Goal: Obtain resource: Obtain resource

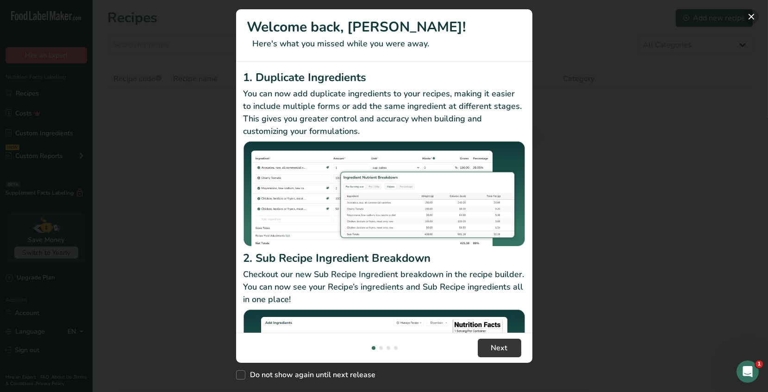
click at [749, 18] on button "New Features" at bounding box center [751, 16] width 15 height 15
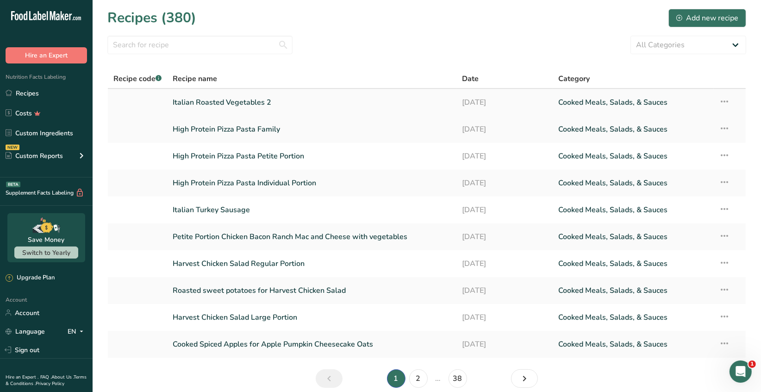
click at [254, 109] on link "Italian Roasted Vegetables 2" at bounding box center [312, 102] width 278 height 19
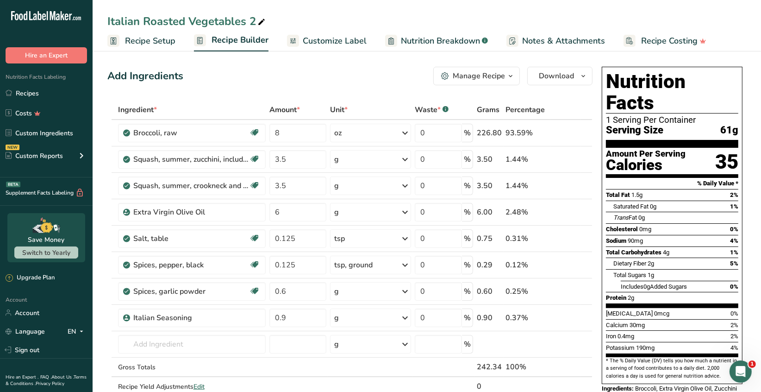
click at [513, 75] on icon "button" at bounding box center [510, 76] width 7 height 12
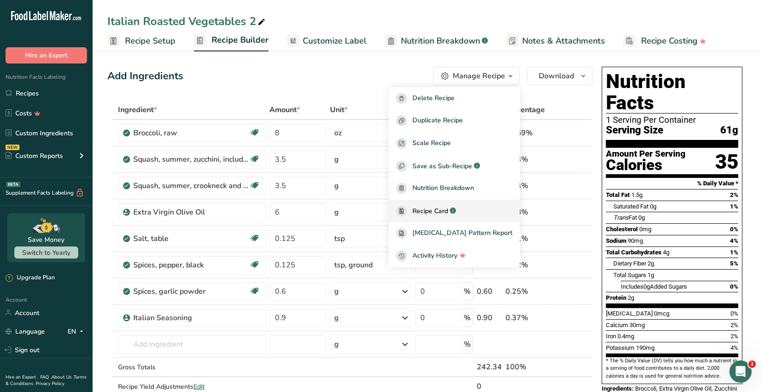
click at [448, 209] on span "Recipe Card" at bounding box center [431, 211] width 36 height 10
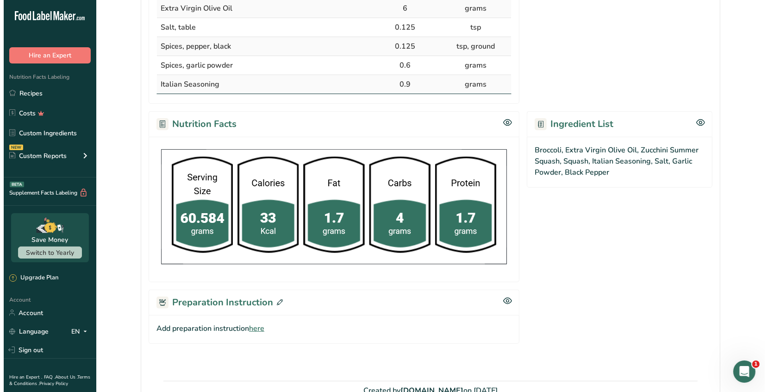
scroll to position [338, 0]
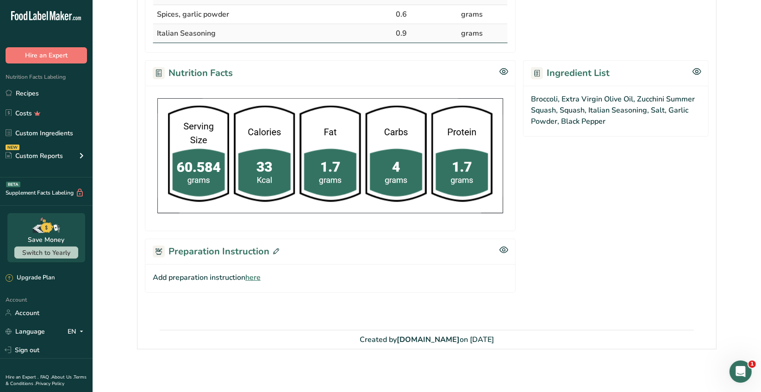
click at [276, 250] on icon at bounding box center [276, 251] width 6 height 6
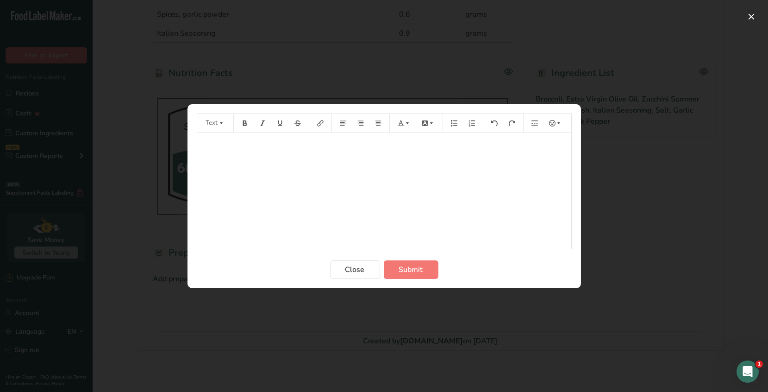
click at [219, 144] on p "﻿" at bounding box center [384, 145] width 365 height 11
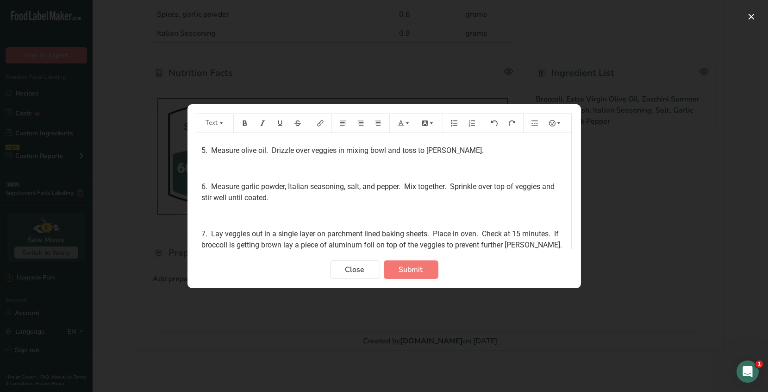
scroll to position [162, 0]
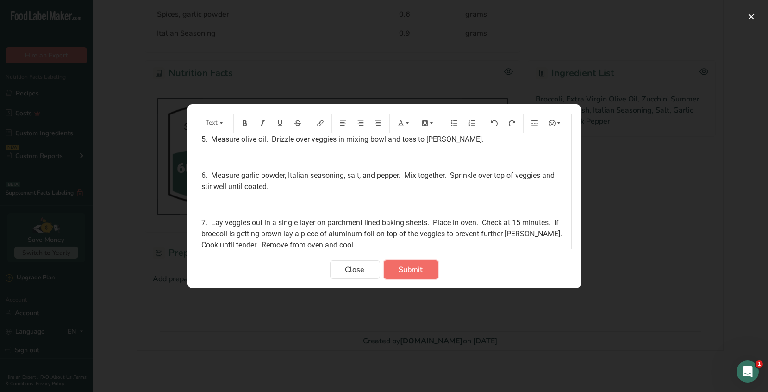
click at [415, 272] on span "Submit" at bounding box center [411, 269] width 24 height 11
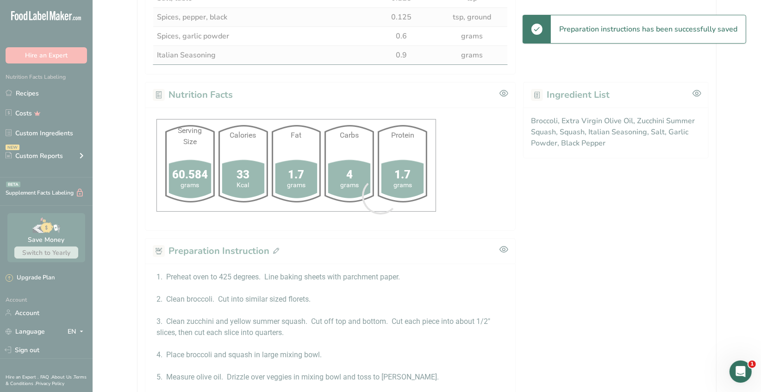
scroll to position [0, 0]
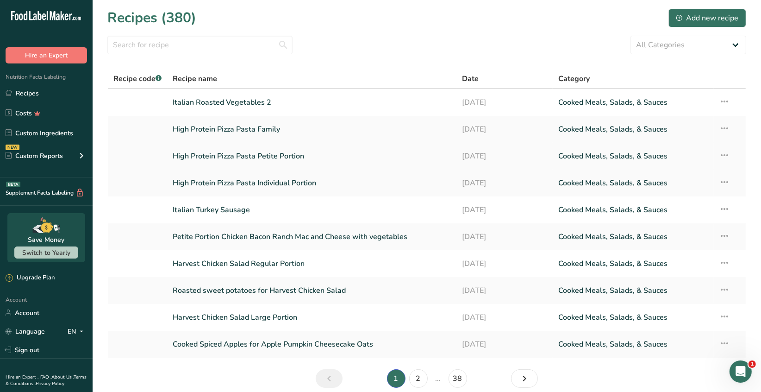
click at [241, 156] on link "High Protein Pizza Pasta Petite Portion" at bounding box center [312, 155] width 278 height 19
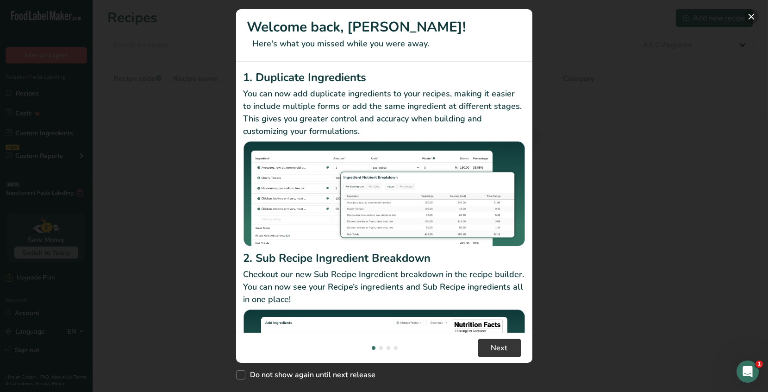
click at [748, 17] on button "New Features" at bounding box center [751, 16] width 15 height 15
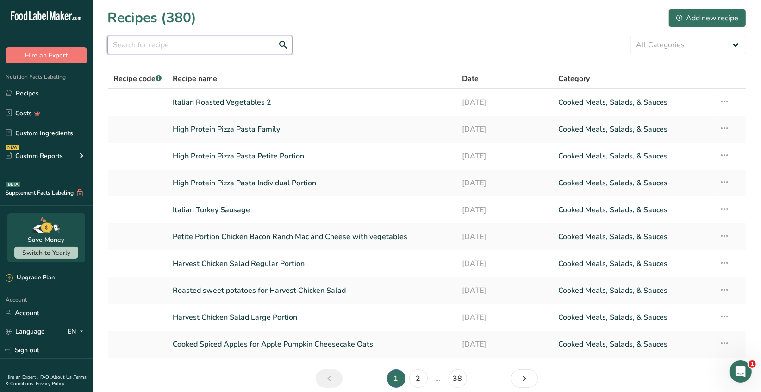
click at [164, 45] on input "text" at bounding box center [199, 45] width 185 height 19
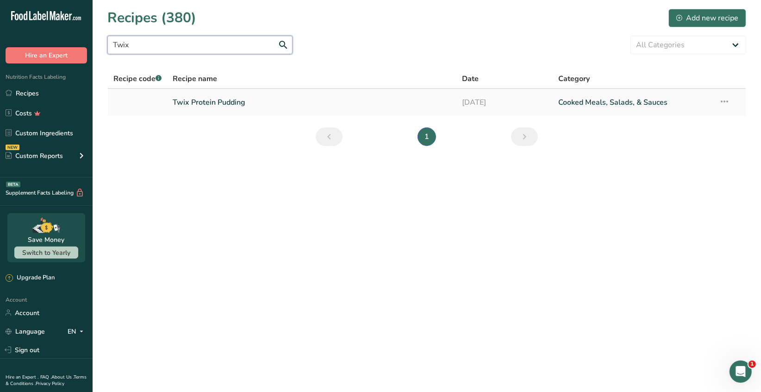
type input "Twix"
click at [224, 104] on link "Twix Protein Pudding" at bounding box center [312, 102] width 278 height 19
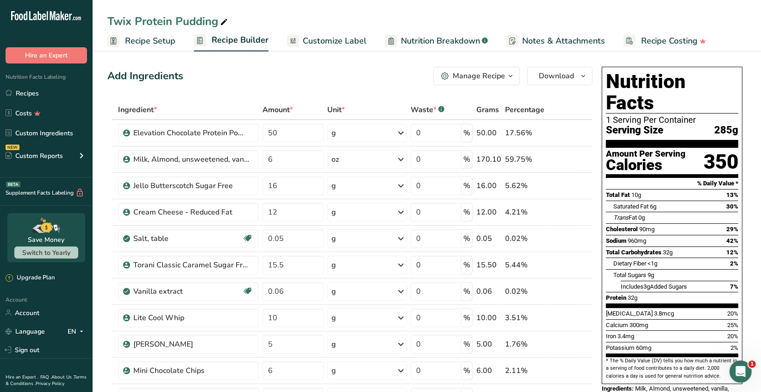
click at [510, 75] on icon "button" at bounding box center [510, 76] width 7 height 12
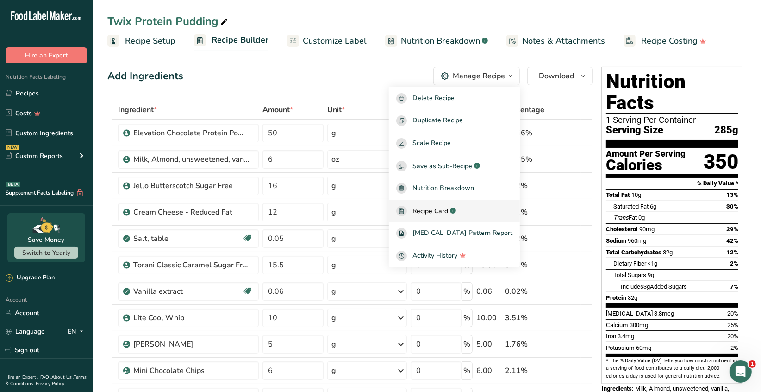
click at [448, 212] on span "Recipe Card" at bounding box center [431, 211] width 36 height 10
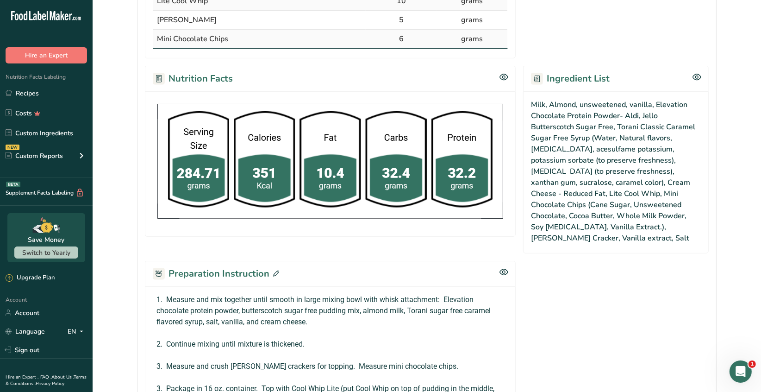
scroll to position [520, 0]
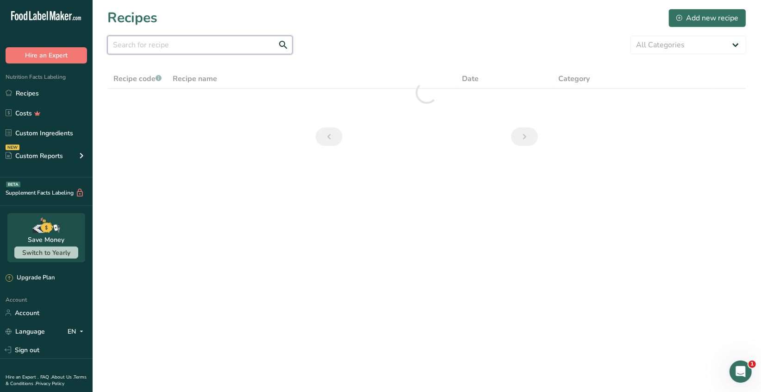
click at [167, 45] on input "text" at bounding box center [199, 45] width 185 height 19
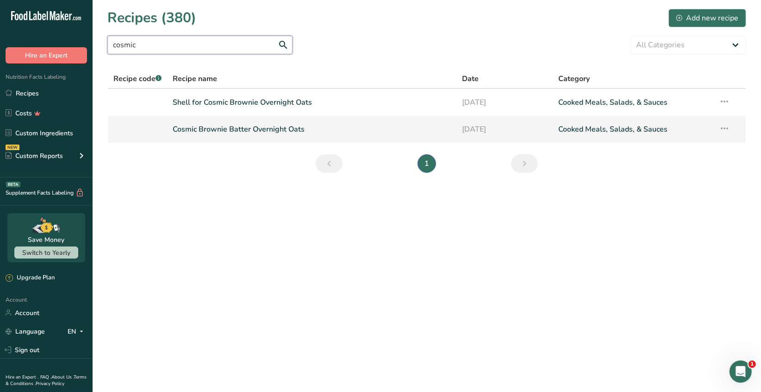
type input "cosmic"
click at [225, 129] on link "Cosmic Brownie Batter Overnight Oats" at bounding box center [312, 128] width 278 height 19
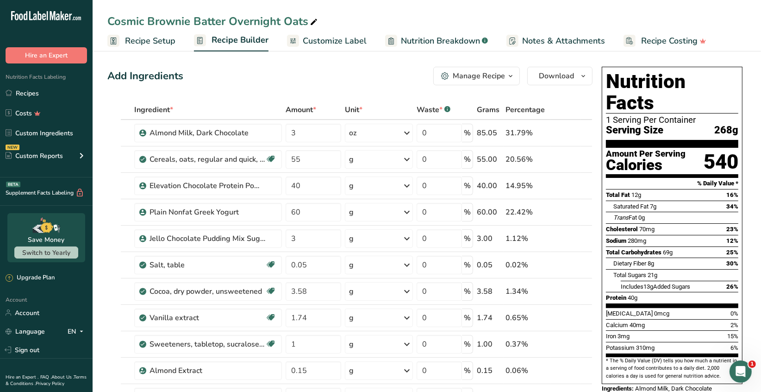
click at [511, 77] on icon "button" at bounding box center [510, 76] width 7 height 12
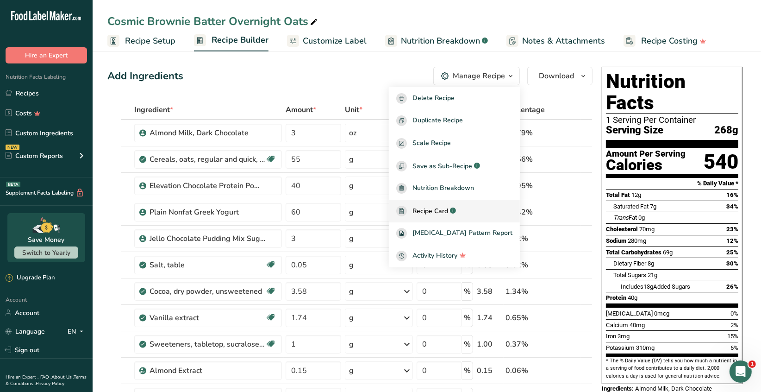
click at [448, 209] on span "Recipe Card" at bounding box center [431, 211] width 36 height 10
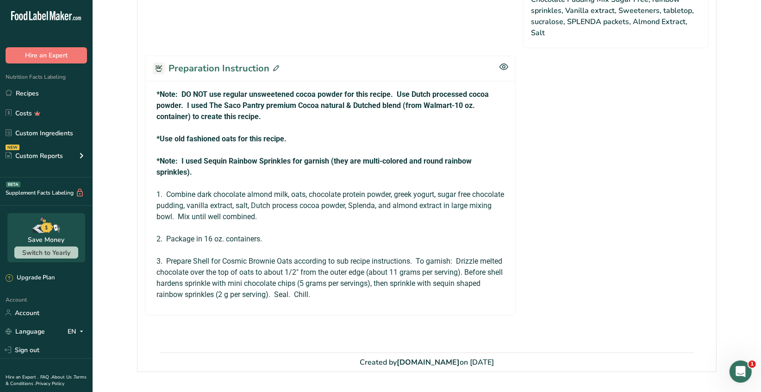
scroll to position [444, 0]
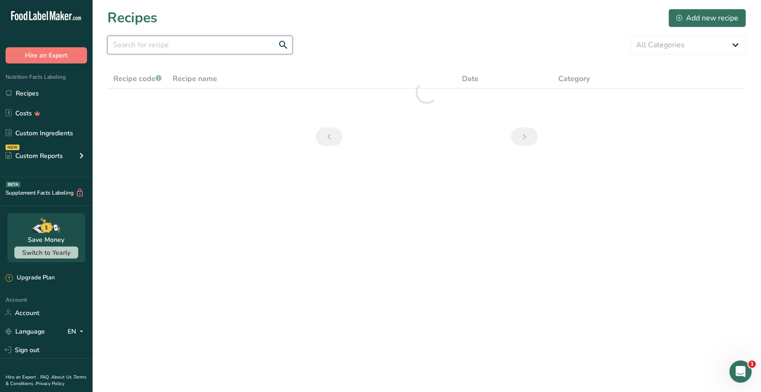
click at [155, 51] on input "text" at bounding box center [199, 45] width 185 height 19
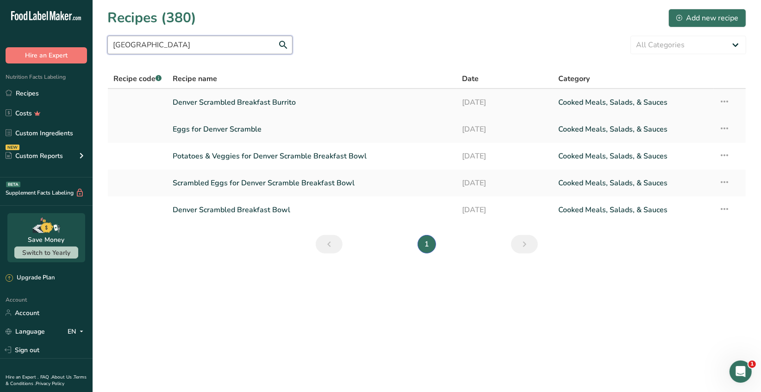
type input "[GEOGRAPHIC_DATA]"
click at [240, 103] on link "Denver Scrambled Breakfast Burrito" at bounding box center [312, 102] width 278 height 19
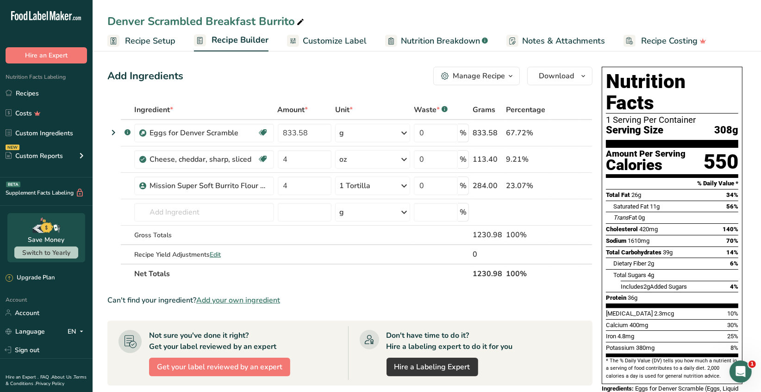
click at [510, 75] on icon "button" at bounding box center [510, 76] width 7 height 12
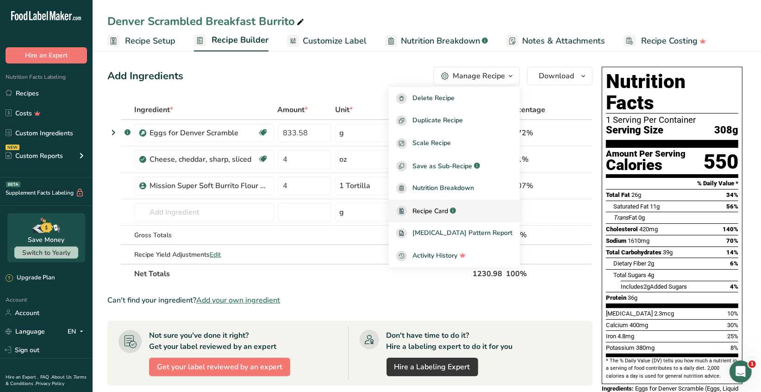
click at [434, 214] on span "Recipe Card" at bounding box center [431, 211] width 36 height 10
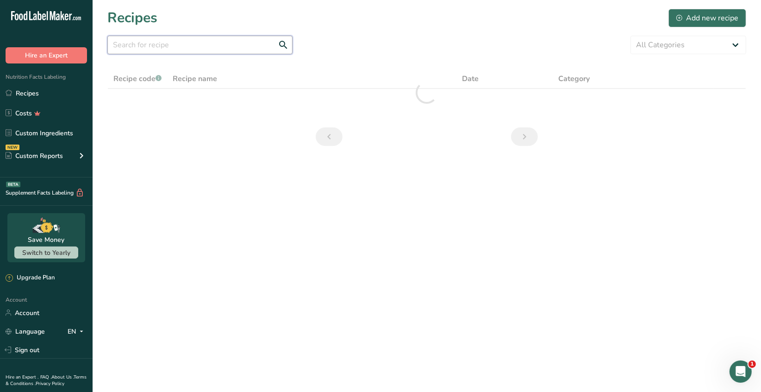
click at [172, 46] on input "text" at bounding box center [199, 45] width 185 height 19
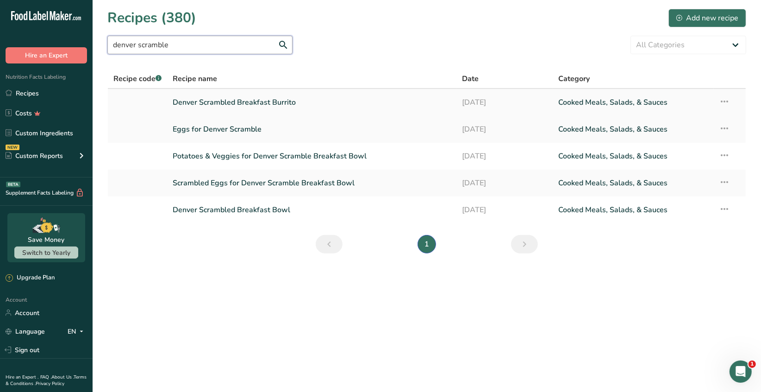
type input "denver scramble"
click at [219, 99] on link "Denver Scrambled Breakfast Burrito" at bounding box center [312, 102] width 278 height 19
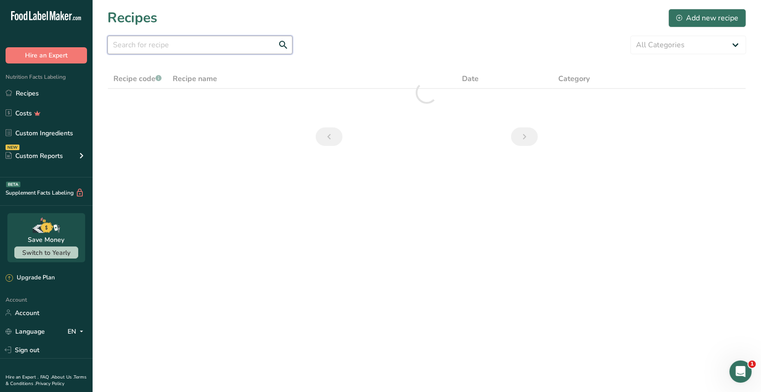
click at [129, 47] on input "text" at bounding box center [199, 45] width 185 height 19
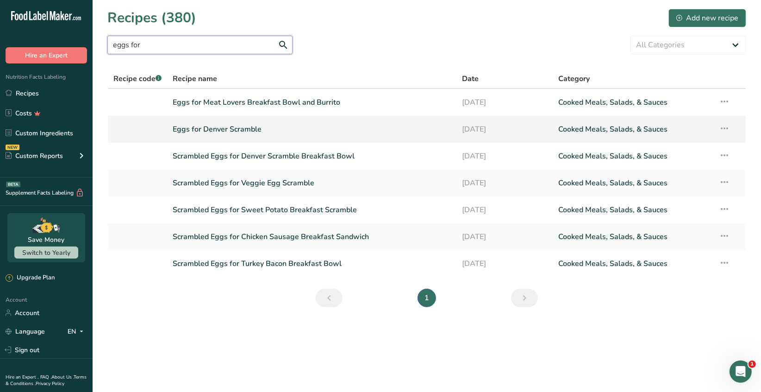
type input "eggs for"
click at [225, 128] on link "Eggs for Denver Scramble" at bounding box center [312, 128] width 278 height 19
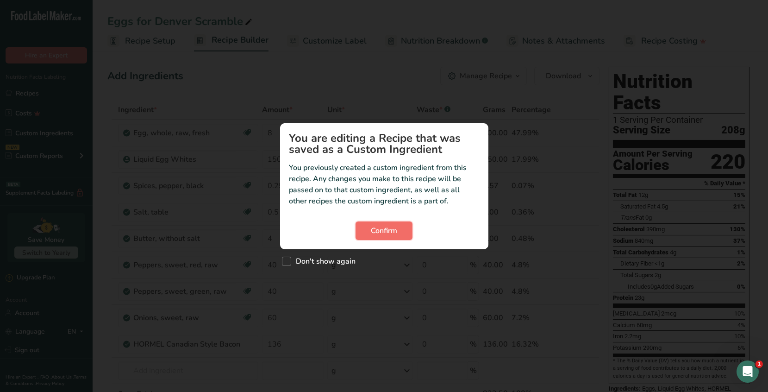
click at [378, 229] on span "Confirm" at bounding box center [384, 230] width 26 height 11
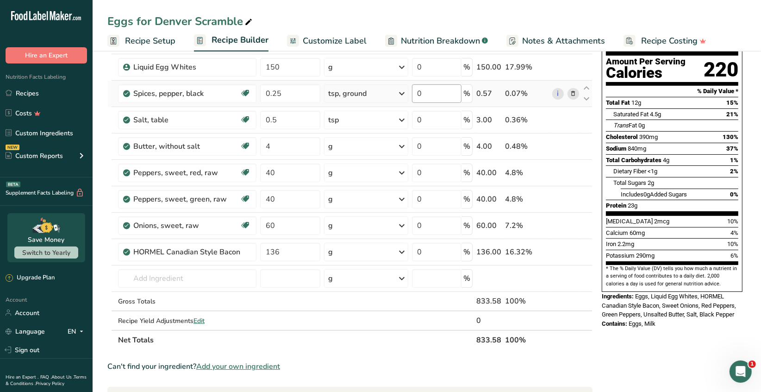
scroll to position [46, 0]
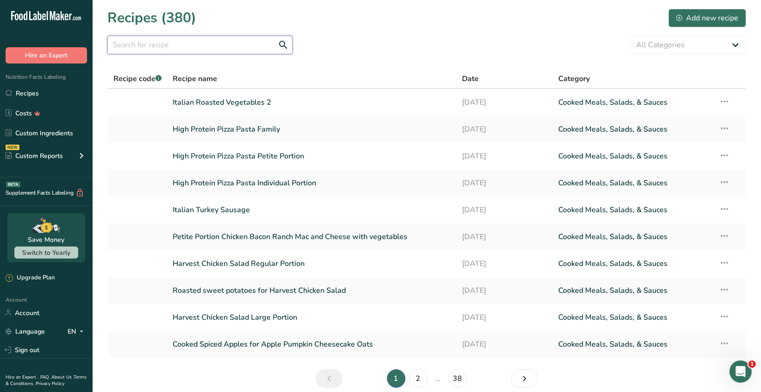
click at [132, 43] on input "text" at bounding box center [199, 45] width 185 height 19
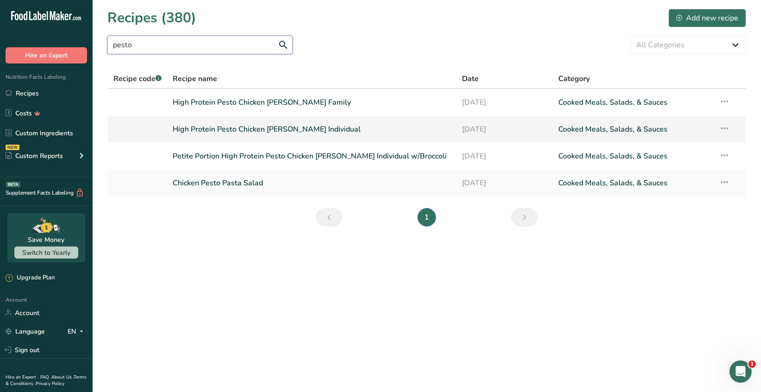
type input "pesto"
click at [289, 129] on link "High Protein Pesto Chicken [PERSON_NAME] Individual" at bounding box center [312, 128] width 278 height 19
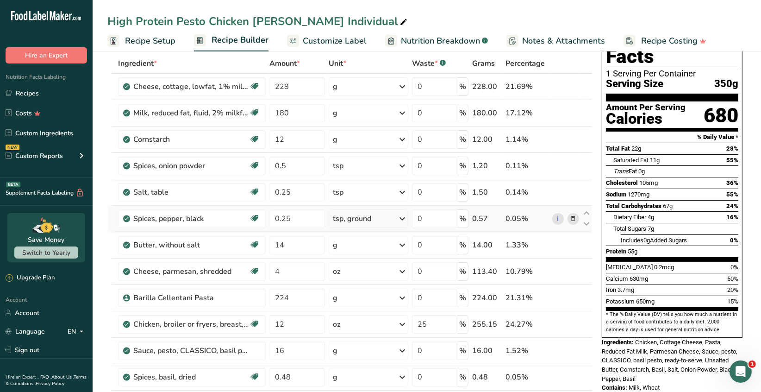
scroll to position [92, 0]
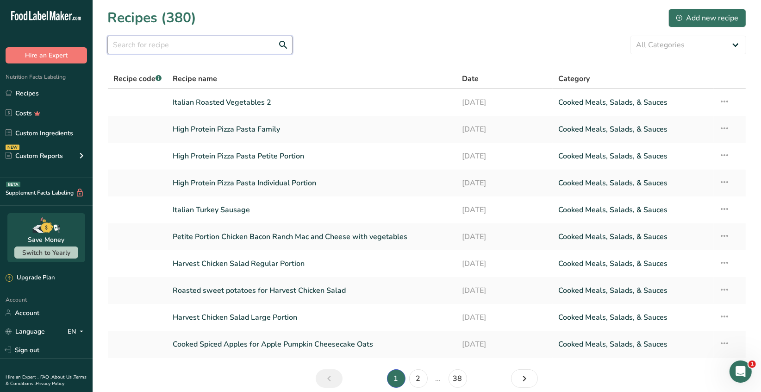
click at [144, 47] on input "text" at bounding box center [199, 45] width 185 height 19
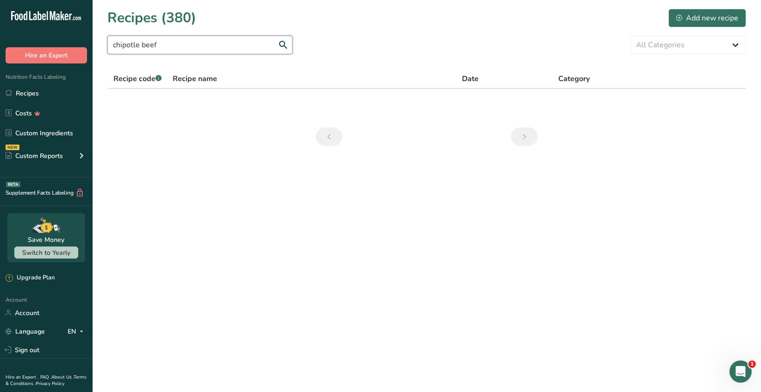
drag, startPoint x: 170, startPoint y: 44, endPoint x: 88, endPoint y: 44, distance: 82.0
click at [88, 44] on div ".a-20{fill:#fff;} Hire an Expert Nutrition Facts Labeling Recipes Costs Custom …" at bounding box center [380, 196] width 761 height 392
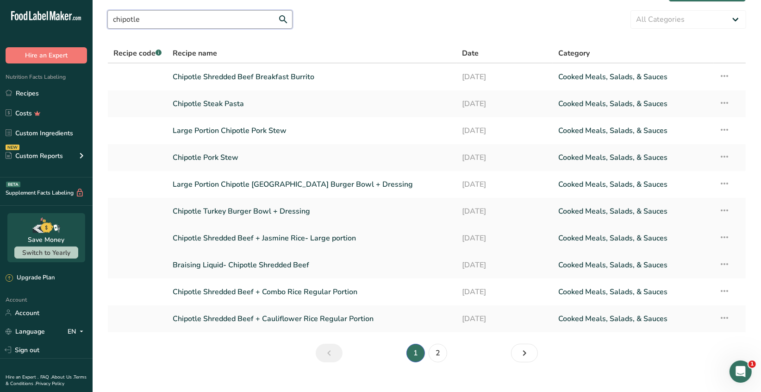
scroll to position [40, 0]
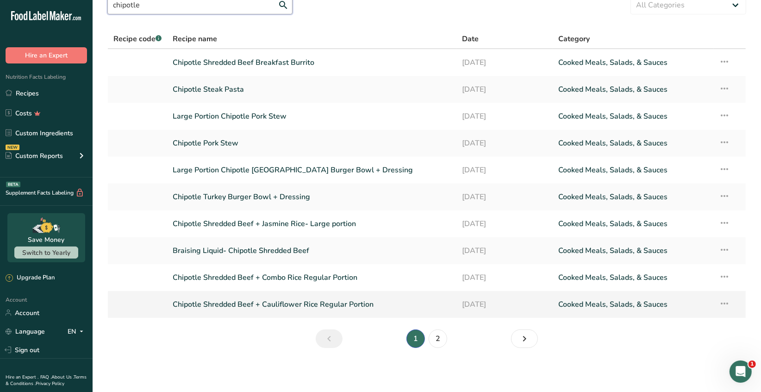
type input "chipotle"
click at [331, 309] on link "Chipotle Shredded Beef + Cauliflower Rice Regular Portion" at bounding box center [312, 303] width 278 height 19
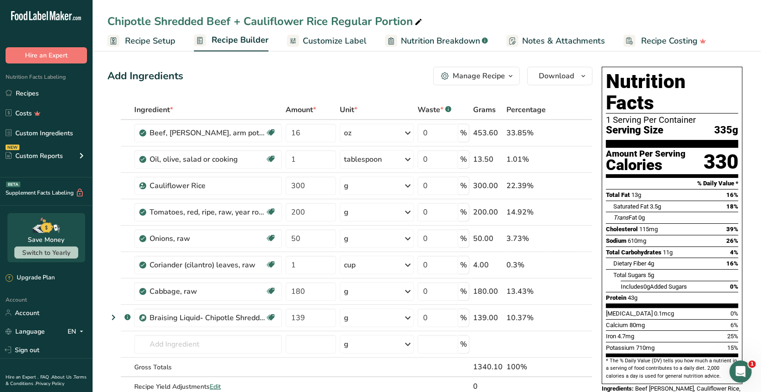
click at [414, 20] on icon at bounding box center [418, 22] width 8 height 13
type input "Chipotle Shredded Beef + Cauliflower Rice Regular Portion-Don't Use"
click at [205, 241] on div "Onions, raw" at bounding box center [208, 238] width 116 height 11
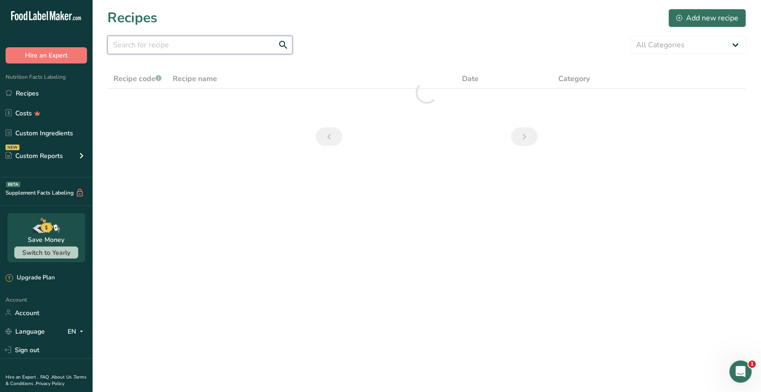
click at [139, 50] on input "text" at bounding box center [199, 45] width 185 height 19
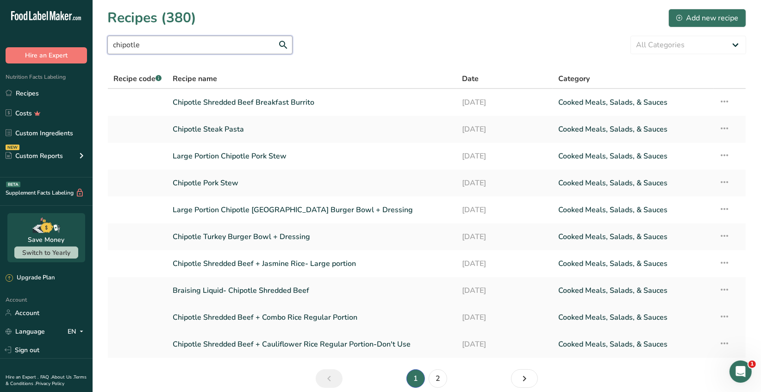
type input "chipotle"
click at [318, 319] on link "Chipotle Shredded Beef + Combo Rice Regular Portion" at bounding box center [312, 316] width 278 height 19
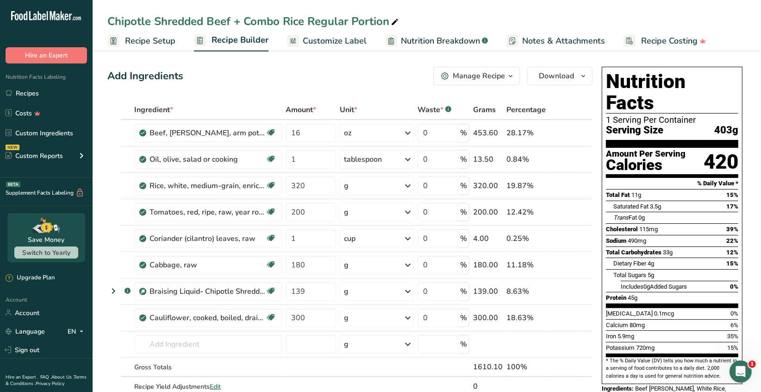
click at [509, 80] on icon "button" at bounding box center [510, 76] width 7 height 12
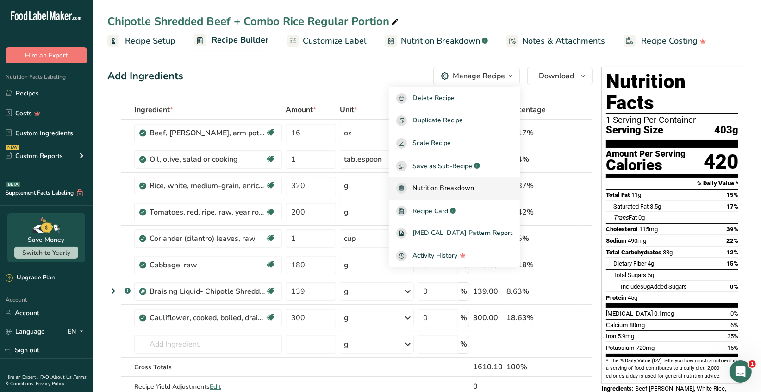
drag, startPoint x: 452, startPoint y: 209, endPoint x: 461, endPoint y: 198, distance: 13.9
click at [448, 209] on span "Recipe Card" at bounding box center [431, 211] width 36 height 10
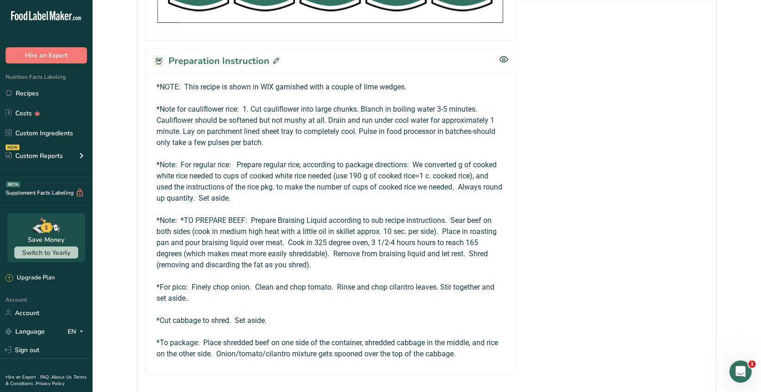
scroll to position [556, 0]
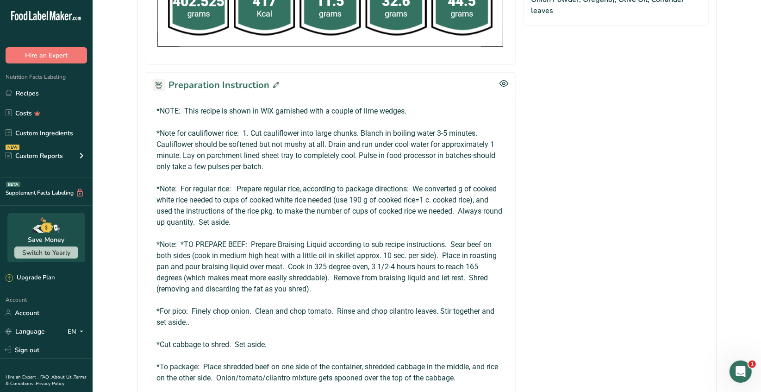
scroll to position [556, 0]
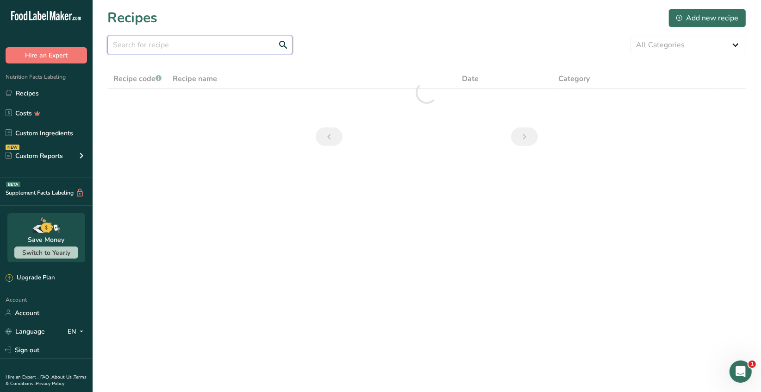
click at [121, 51] on input "text" at bounding box center [199, 45] width 185 height 19
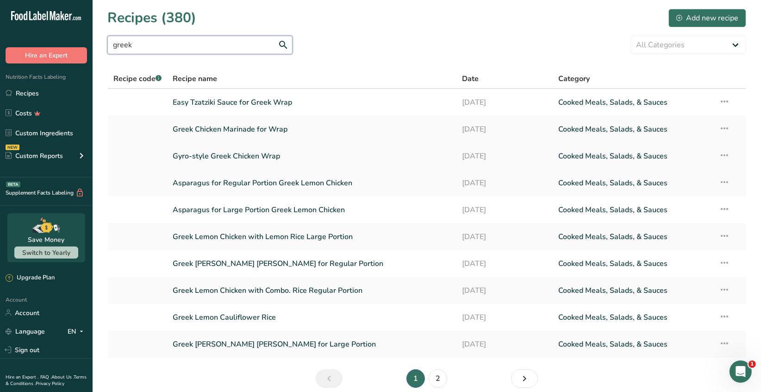
type input "greek"
click at [266, 154] on link "Gyro-style Greek Chicken Wrap" at bounding box center [312, 155] width 278 height 19
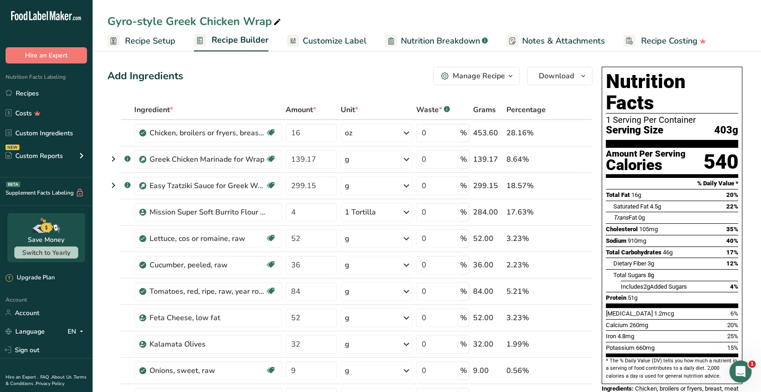
click at [513, 77] on icon "button" at bounding box center [510, 76] width 7 height 12
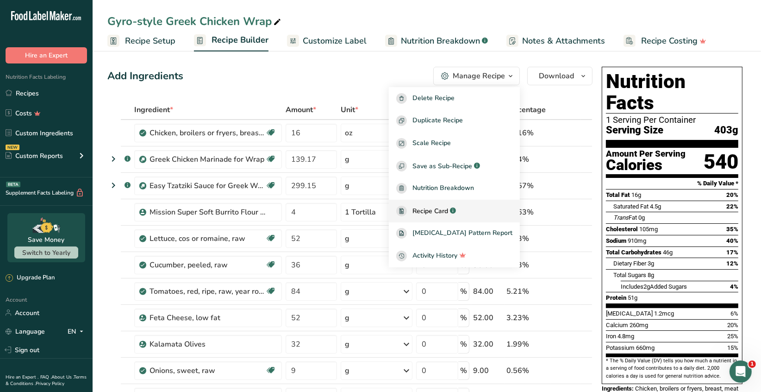
click at [448, 213] on span "Recipe Card" at bounding box center [431, 211] width 36 height 10
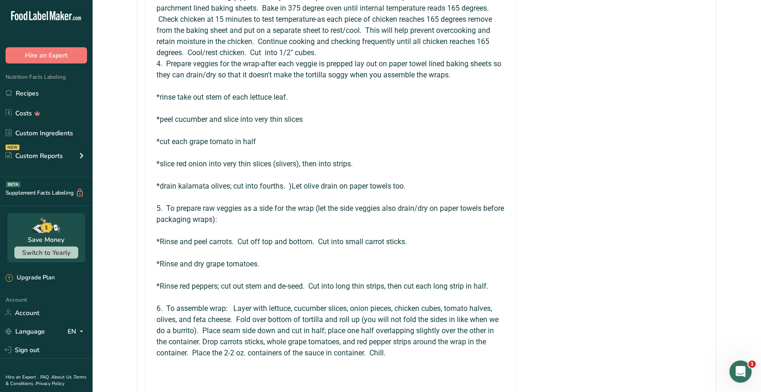
scroll to position [972, 0]
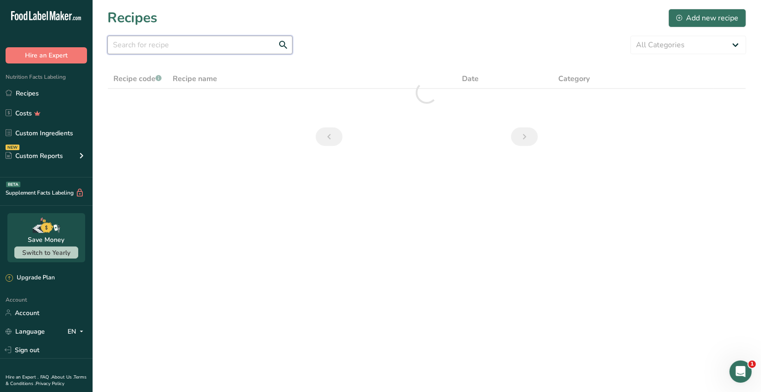
click at [130, 50] on input "text" at bounding box center [199, 45] width 185 height 19
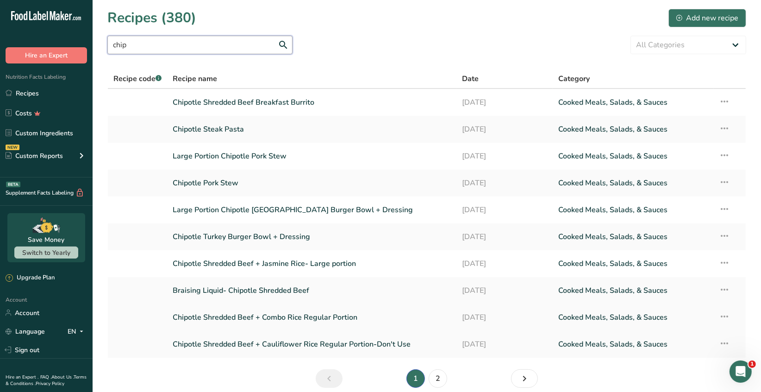
type input "chip"
click at [312, 319] on link "Chipotle Shredded Beef + Combo Rice Regular Portion" at bounding box center [312, 316] width 278 height 19
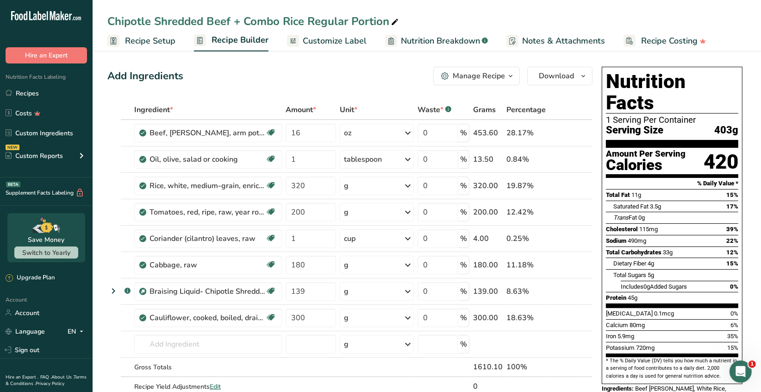
click at [514, 80] on icon "button" at bounding box center [510, 76] width 7 height 12
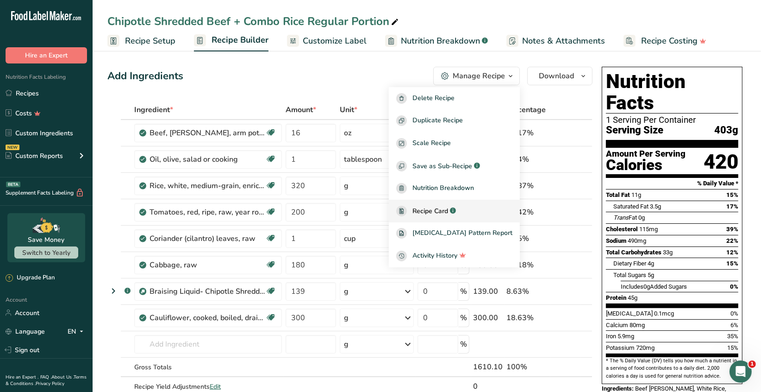
click at [448, 208] on span "Recipe Card" at bounding box center [431, 211] width 36 height 10
